Goal: Entertainment & Leisure: Browse casually

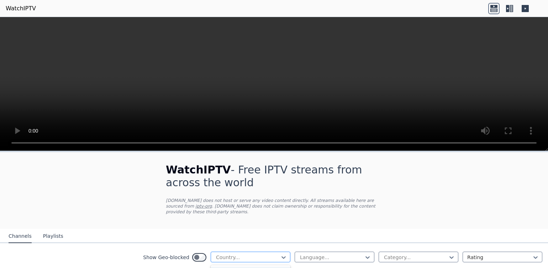
click at [242, 259] on div at bounding box center [247, 257] width 65 height 7
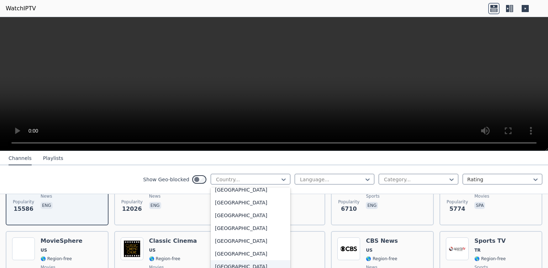
scroll to position [2479, 0]
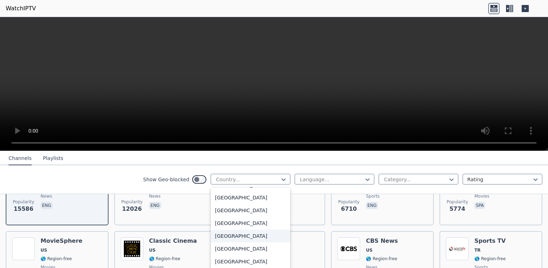
click at [243, 234] on div "[GEOGRAPHIC_DATA]" at bounding box center [251, 236] width 80 height 13
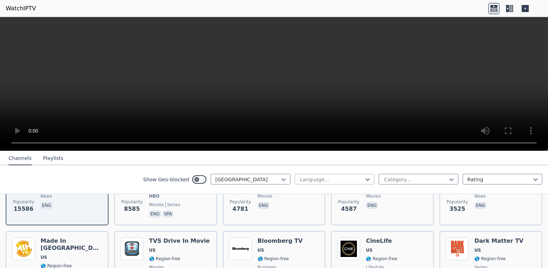
click at [347, 178] on div at bounding box center [331, 179] width 65 height 7
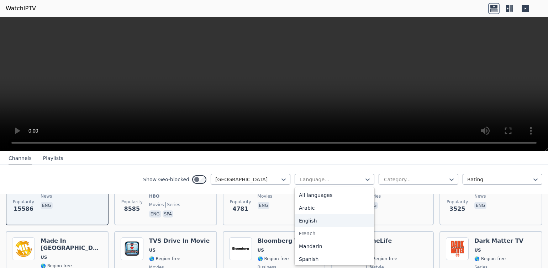
click at [304, 218] on div "English" at bounding box center [335, 221] width 80 height 13
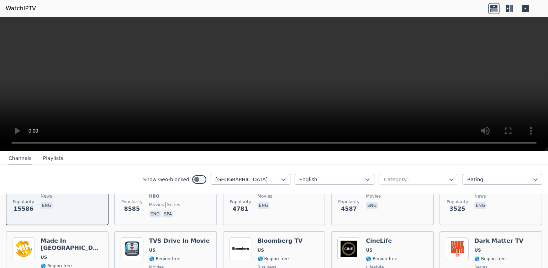
click at [405, 181] on div "Category..." at bounding box center [415, 179] width 63 height 7
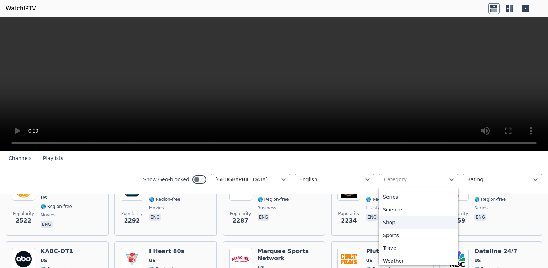
scroll to position [267, 0]
click at [391, 236] on div "Sports" at bounding box center [419, 235] width 80 height 13
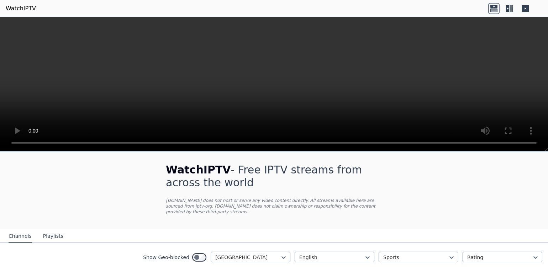
click at [523, 7] on icon at bounding box center [525, 8] width 7 height 7
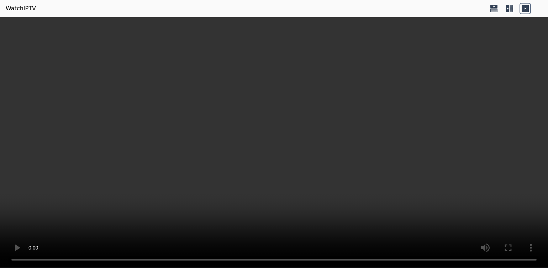
click at [522, 9] on icon at bounding box center [525, 8] width 7 height 7
click at [520, 7] on icon at bounding box center [525, 8] width 11 height 11
click at [493, 7] on icon at bounding box center [494, 6] width 7 height 3
